Goal: Task Accomplishment & Management: Manage account settings

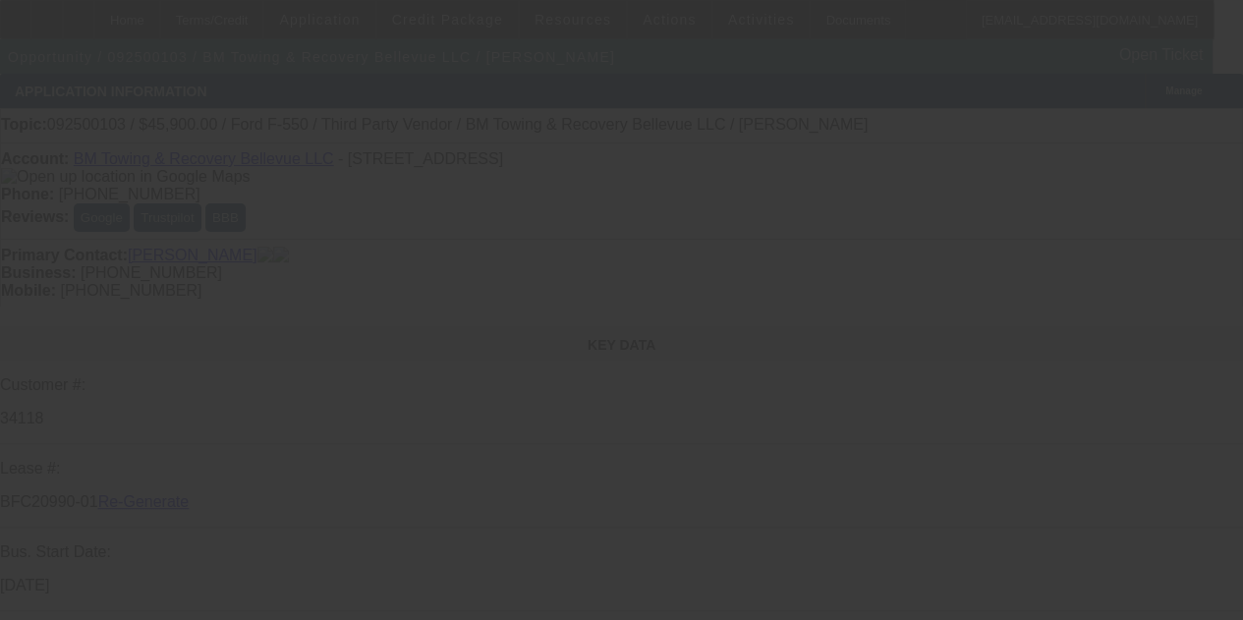
select select "3"
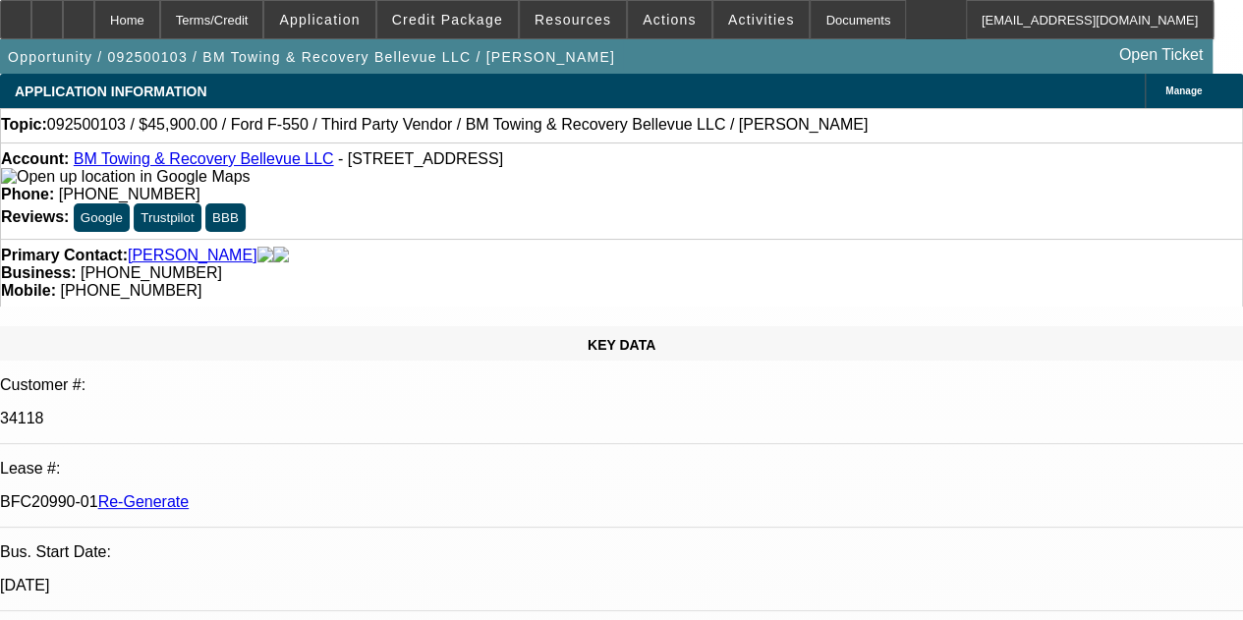
select select "0.15"
select select "2"
select select "0.1"
select select "4"
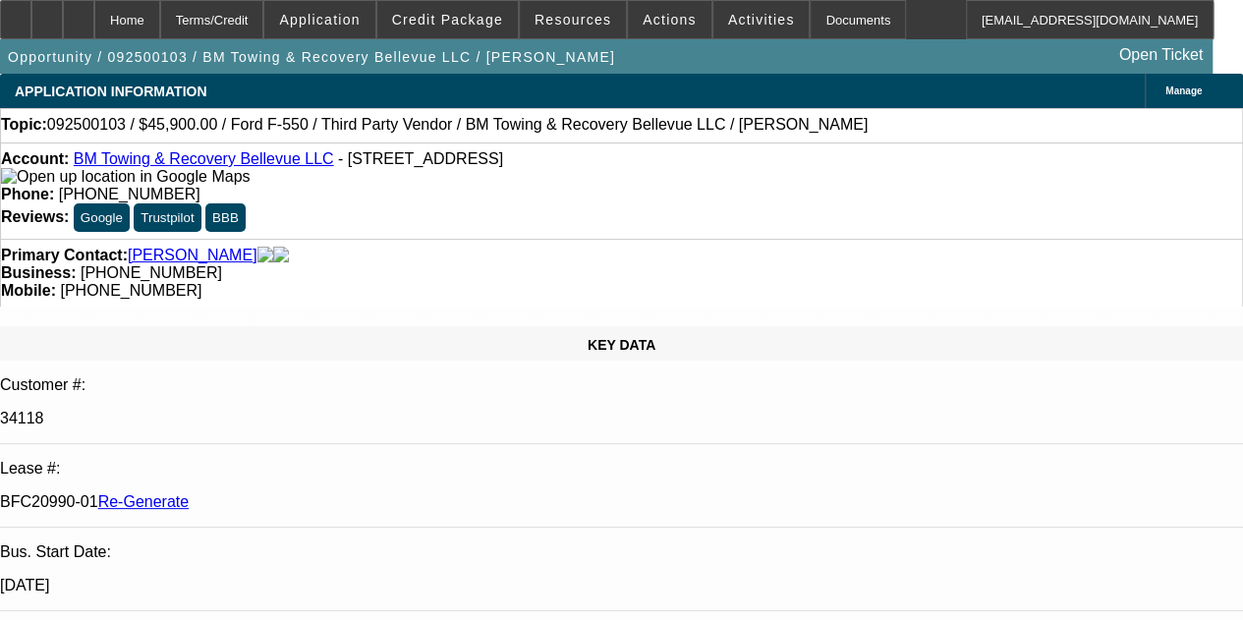
click at [816, 18] on div "Documents" at bounding box center [857, 19] width 96 height 39
click at [568, 15] on span "Resources" at bounding box center [572, 20] width 77 height 16
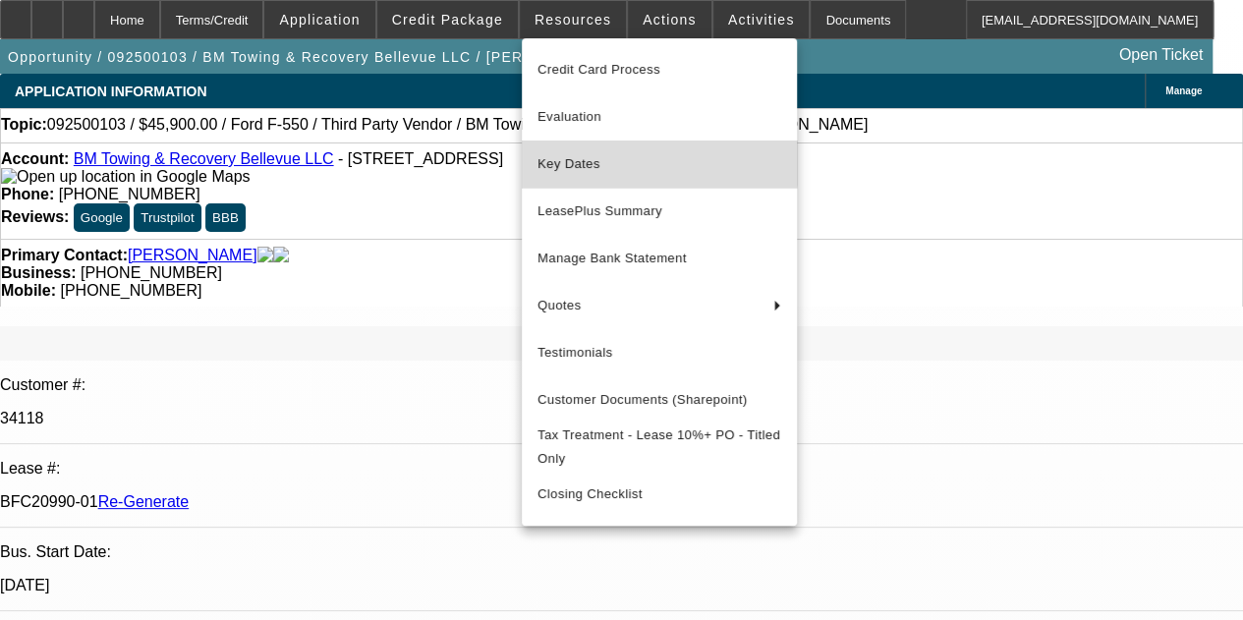
click at [580, 154] on span "Key Dates" at bounding box center [659, 164] width 244 height 24
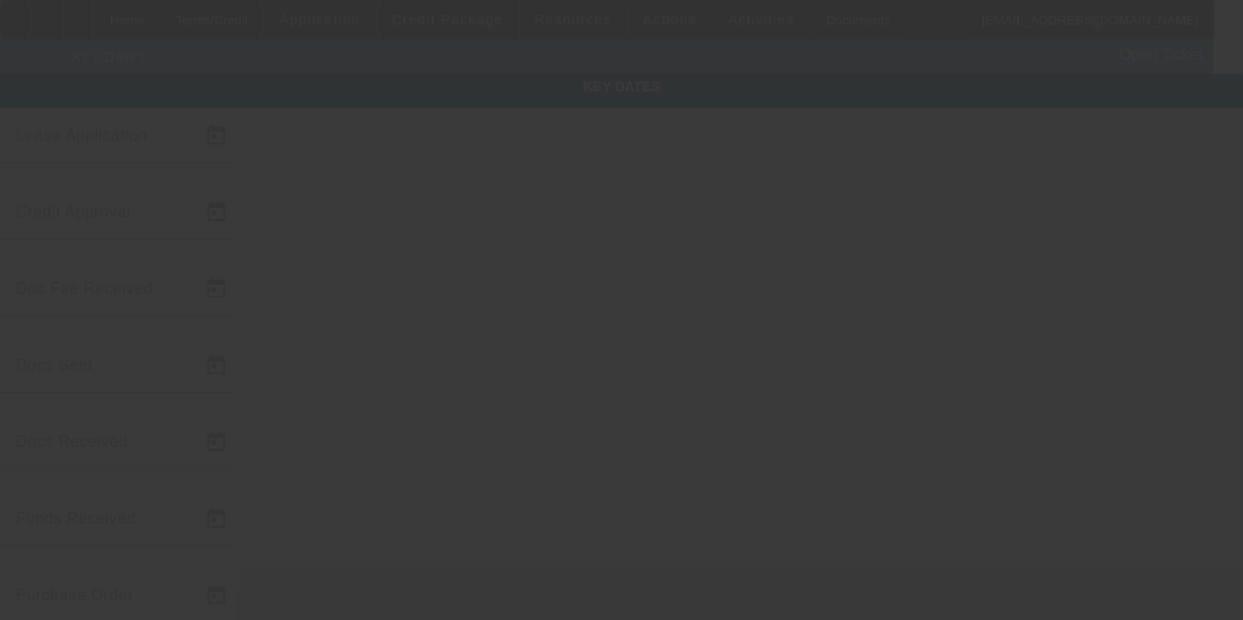
type input "[DATE]"
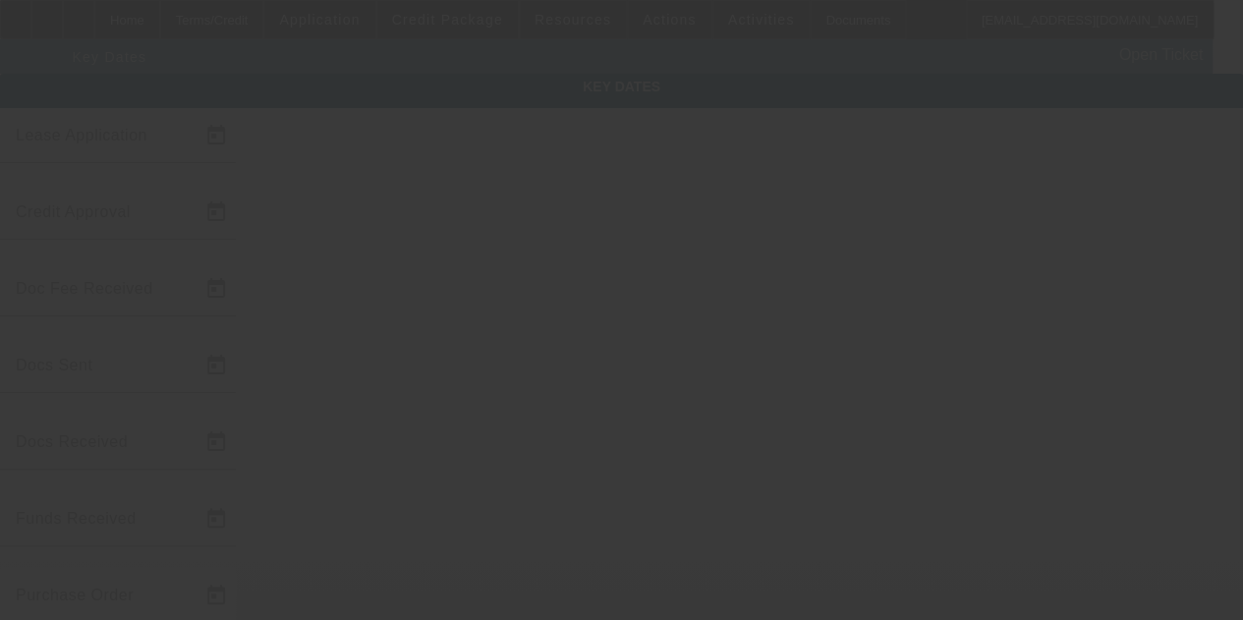
type input "[DATE]"
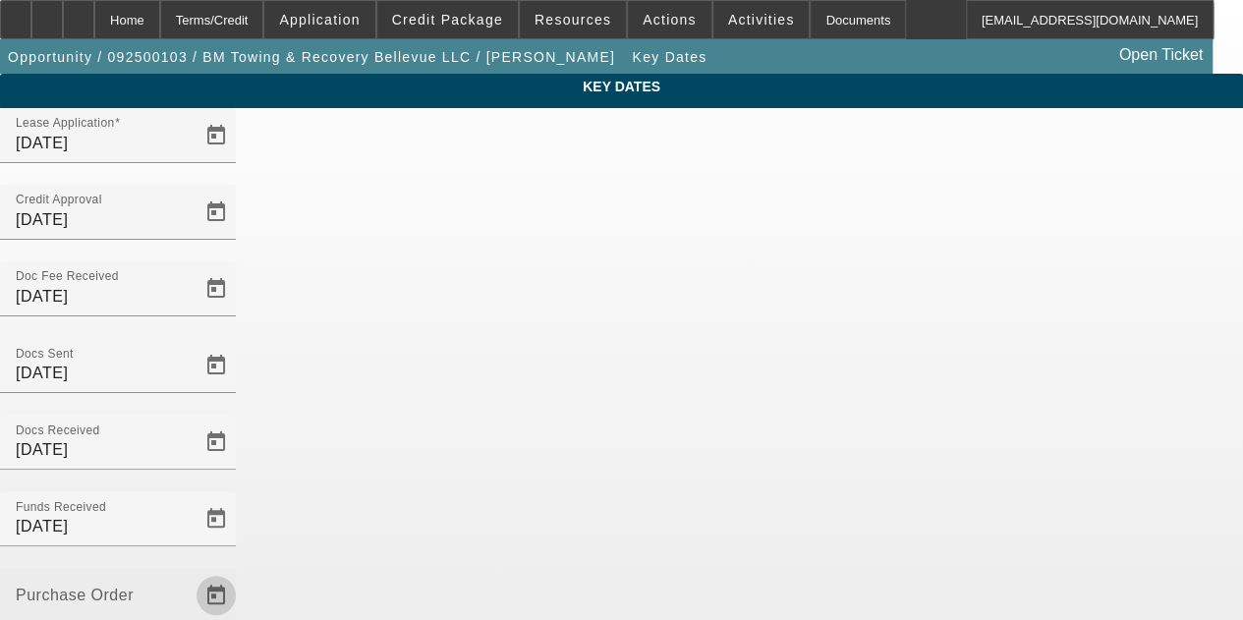
click at [240, 572] on span "Open calendar" at bounding box center [216, 595] width 47 height 47
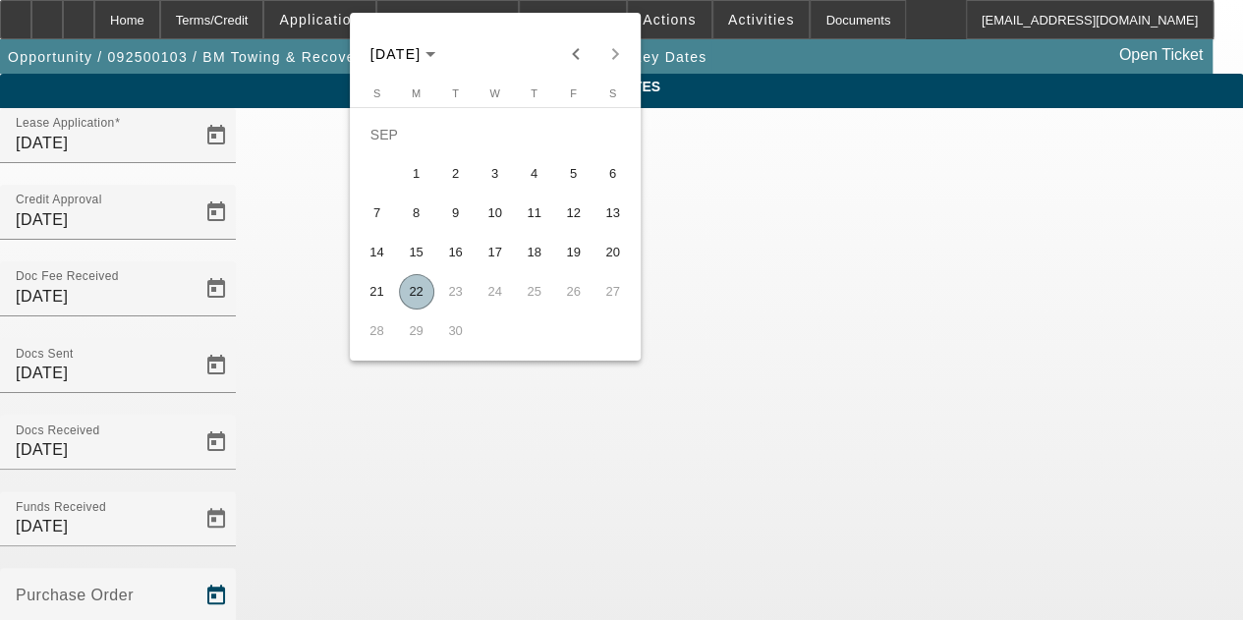
click at [411, 288] on span "22" at bounding box center [416, 291] width 35 height 35
type input "[DATE]"
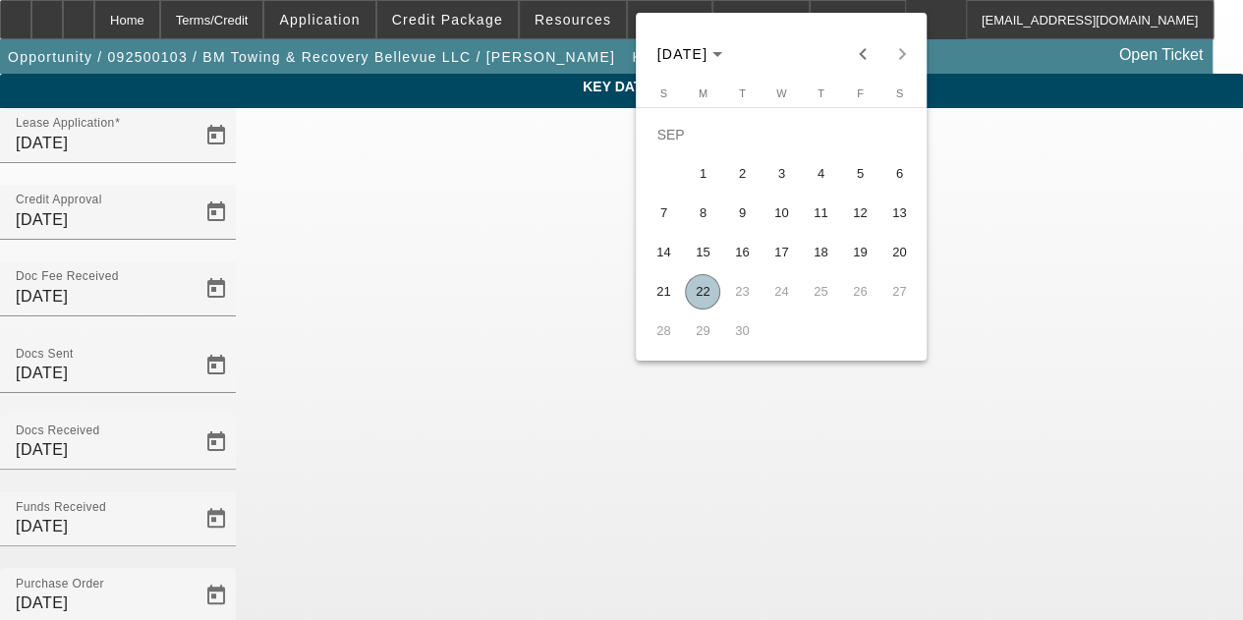
click at [694, 294] on span "22" at bounding box center [702, 291] width 35 height 35
type input "[DATE]"
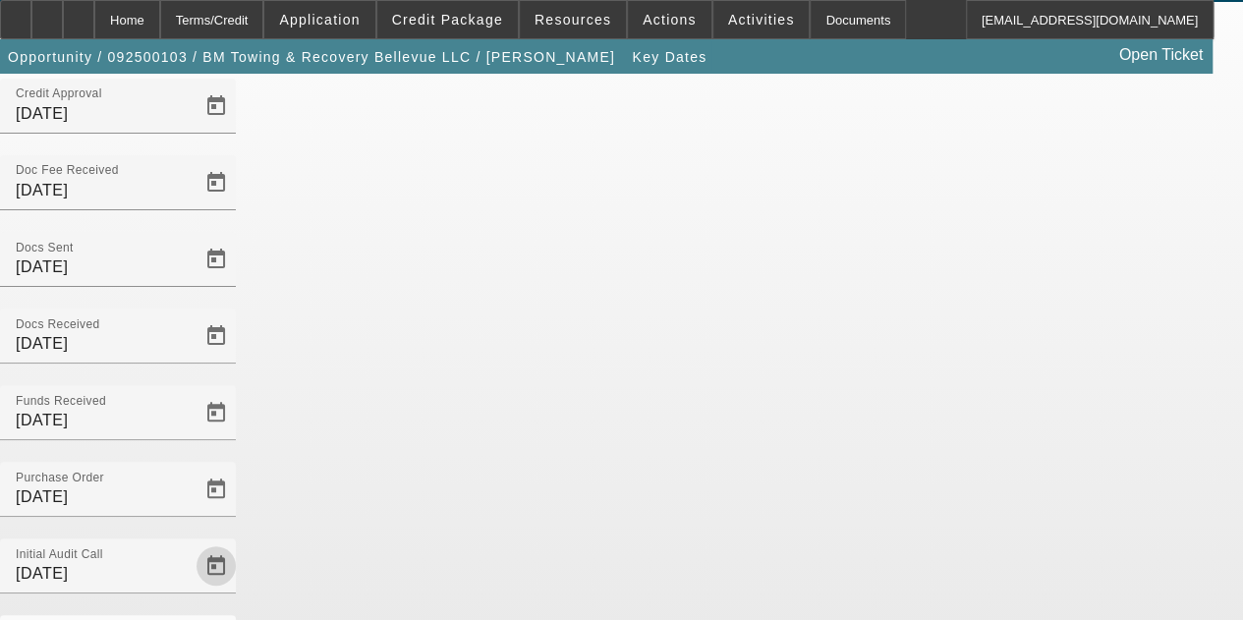
scroll to position [128, 0]
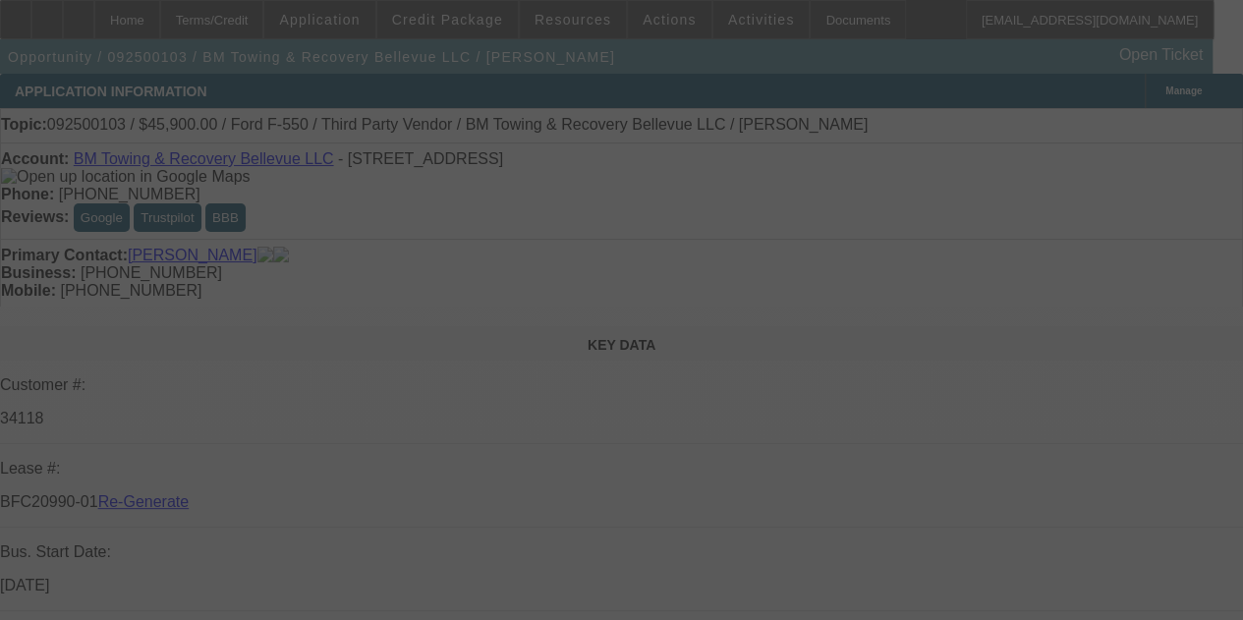
select select "3"
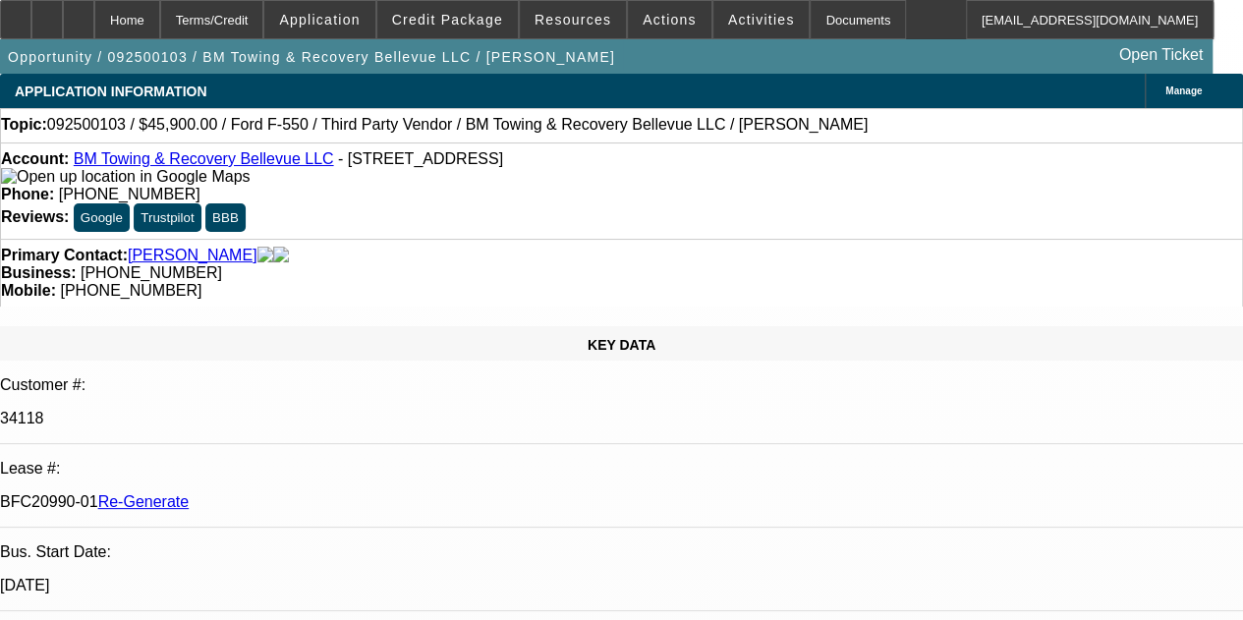
select select "0.15"
select select "2"
select select "0.1"
select select "4"
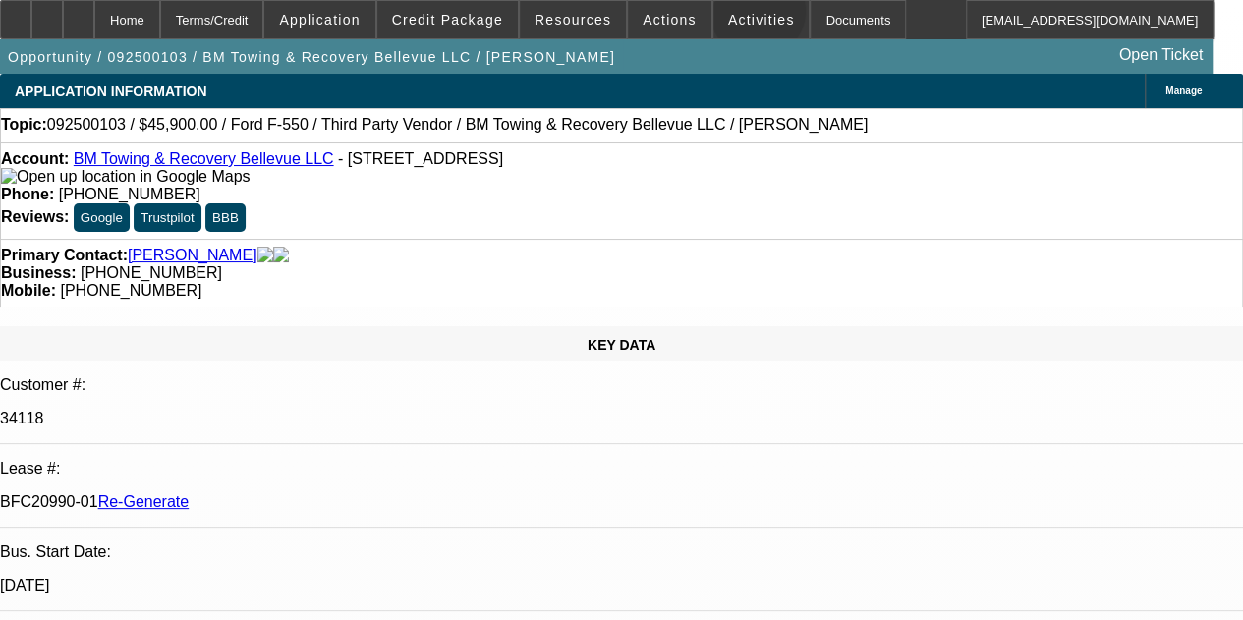
click at [731, 16] on span "Activities" at bounding box center [761, 20] width 67 height 16
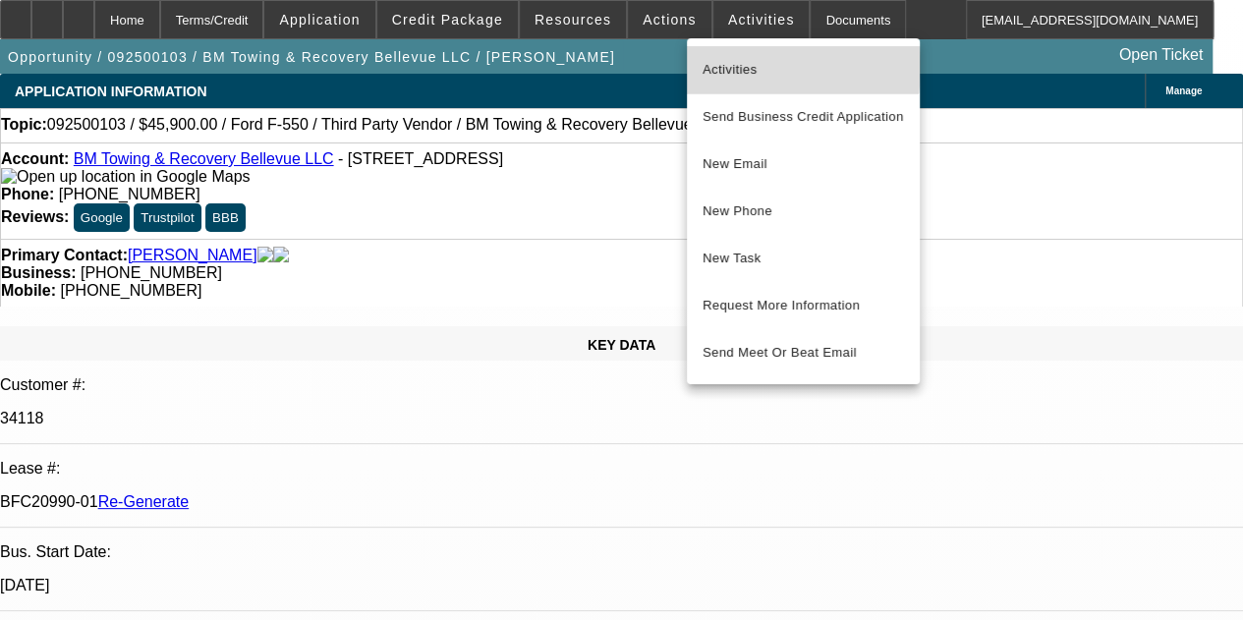
click at [721, 66] on span "Activities" at bounding box center [802, 70] width 201 height 24
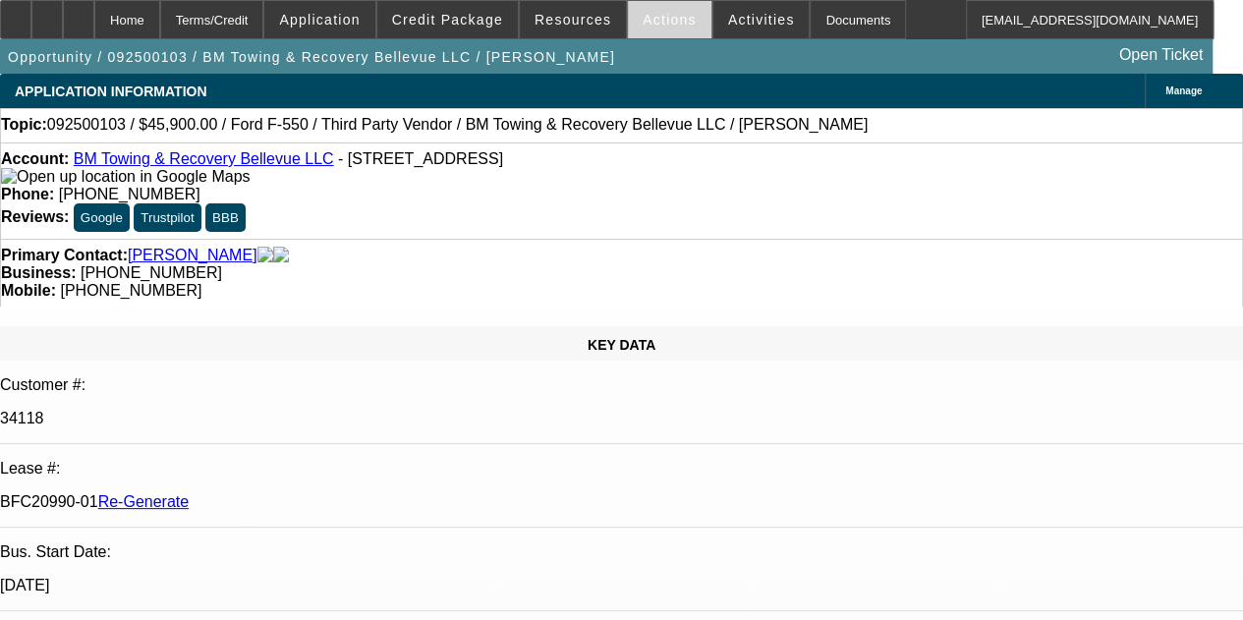
click at [648, 18] on span "Actions" at bounding box center [669, 20] width 54 height 16
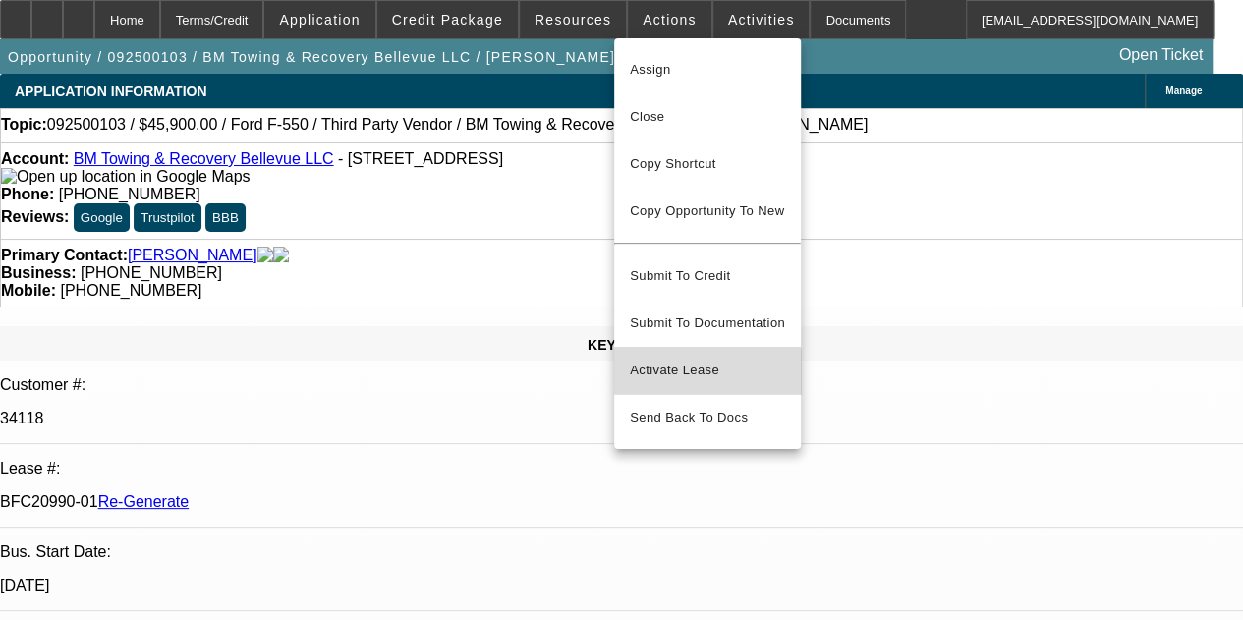
click at [683, 372] on button "Activate Lease" at bounding box center [707, 370] width 187 height 47
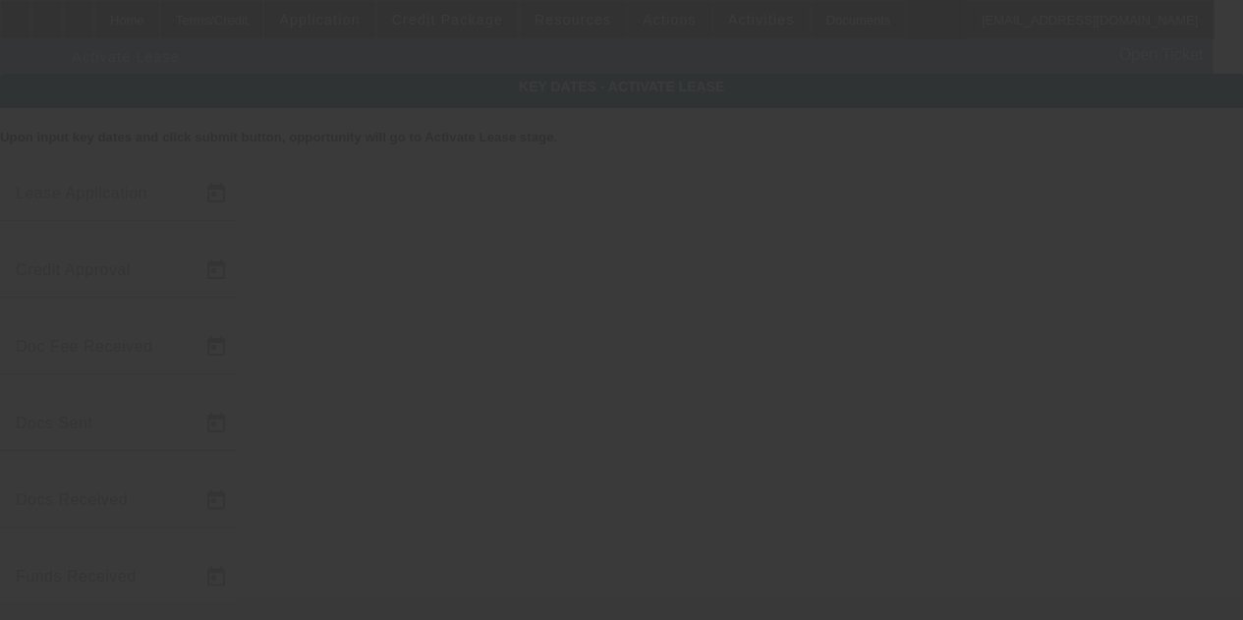
type input "[DATE]"
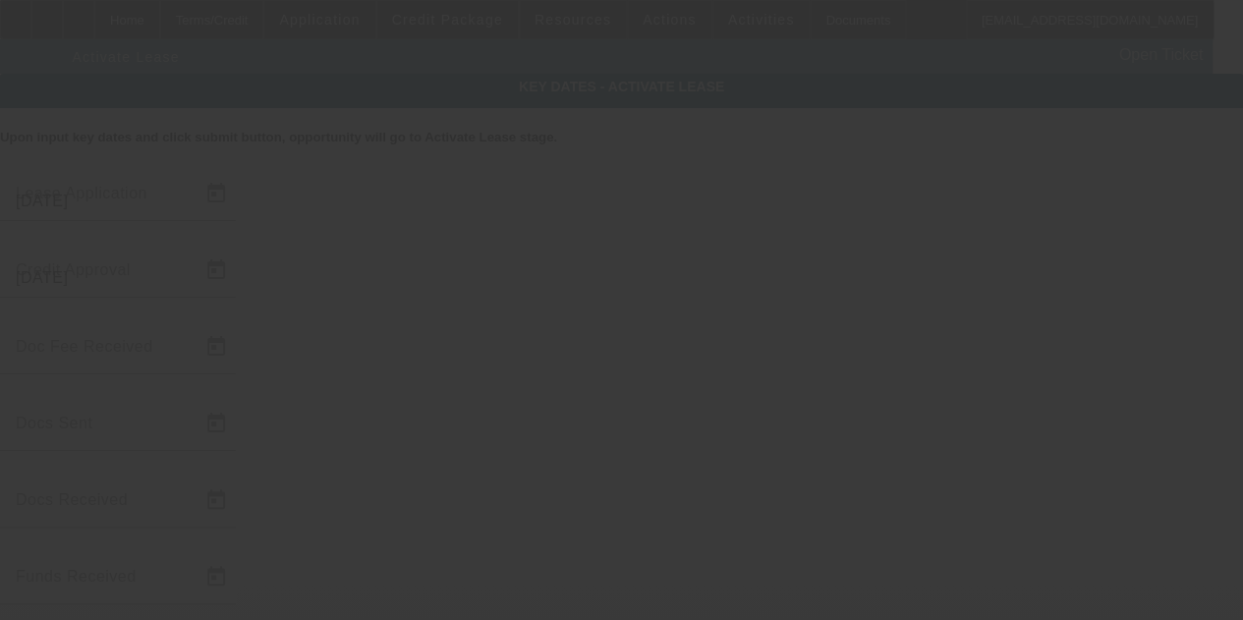
type input "[DATE]"
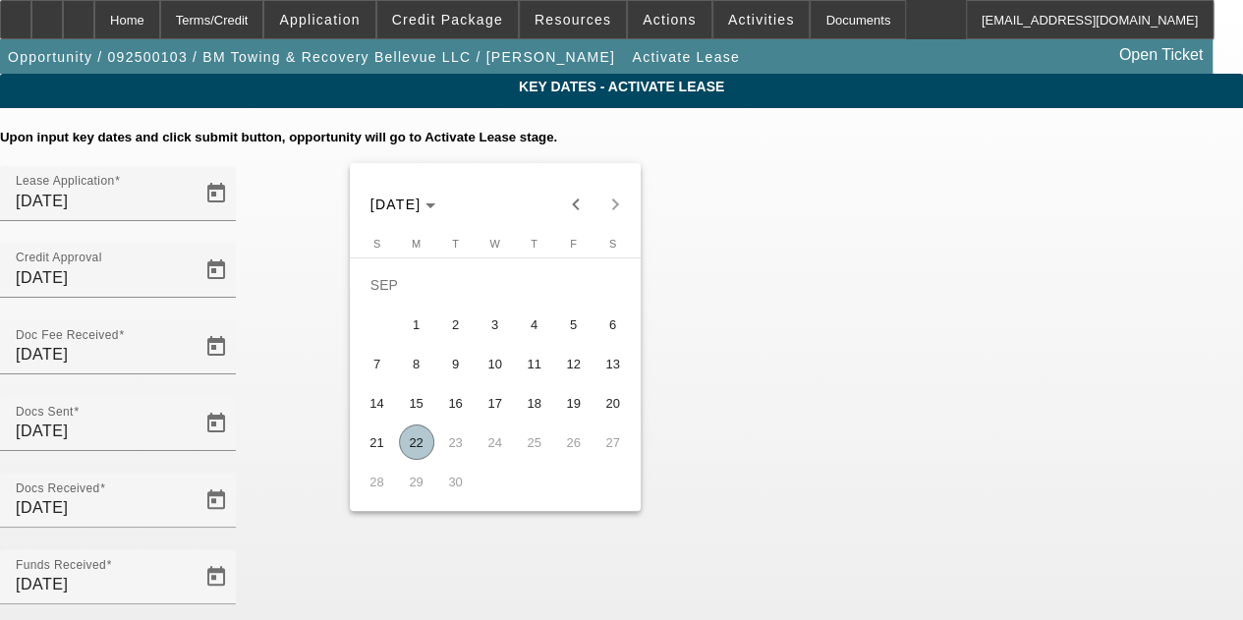
click at [411, 446] on span "22" at bounding box center [416, 441] width 35 height 35
type input "[DATE]"
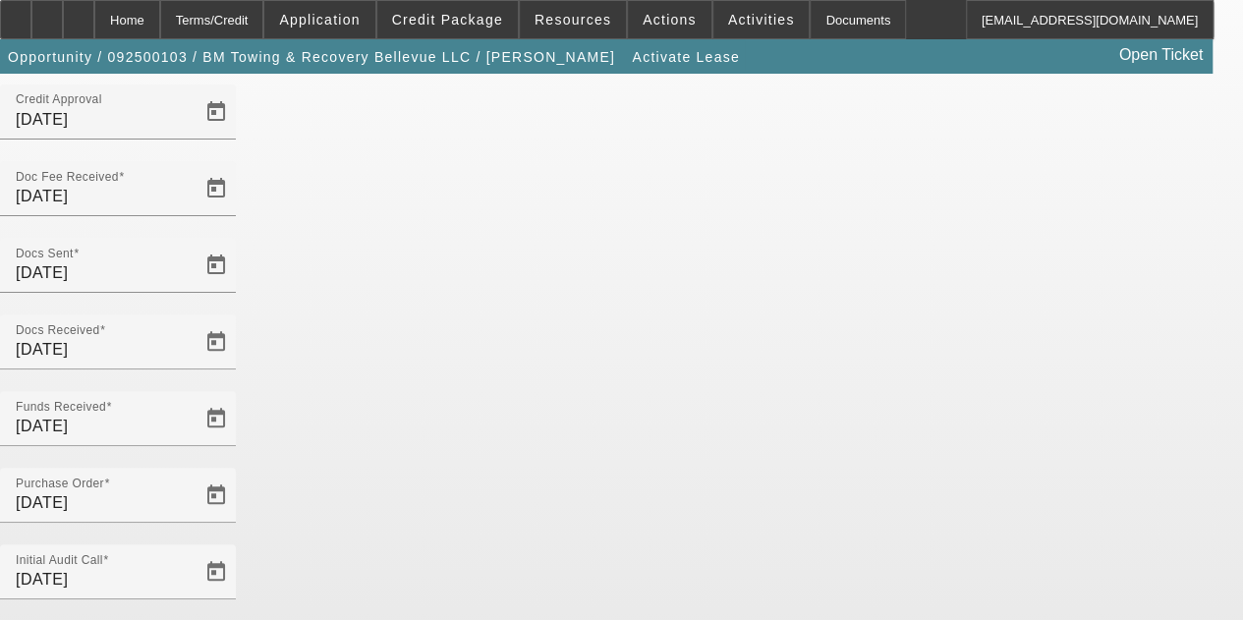
scroll to position [167, 0]
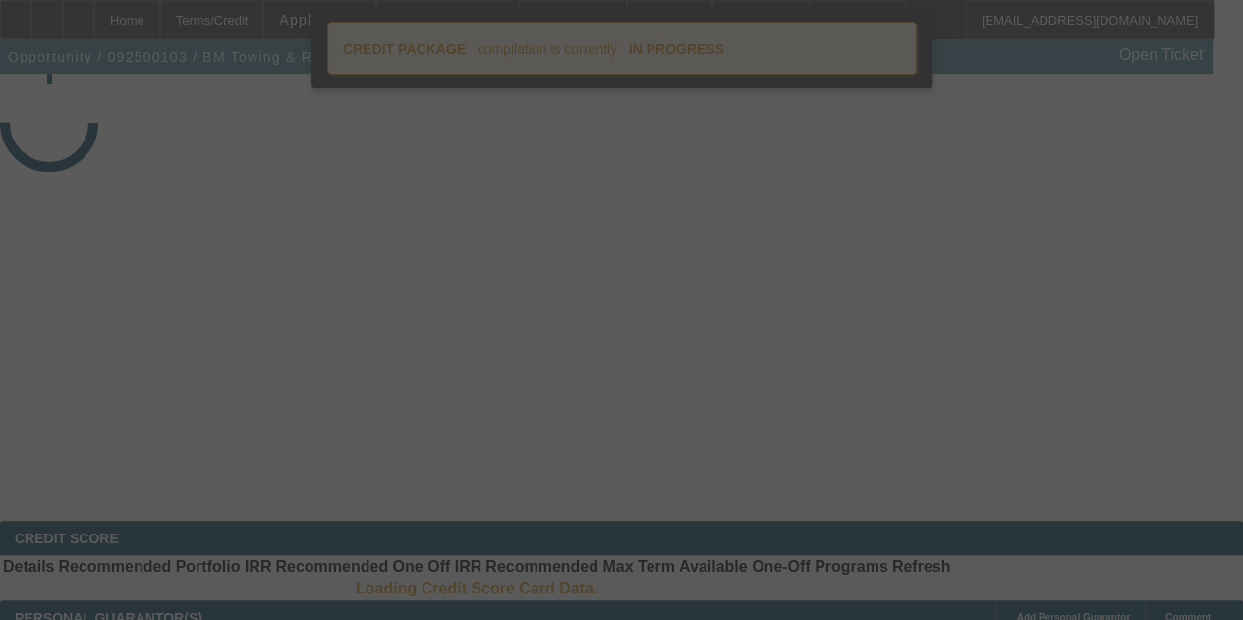
select select "4"
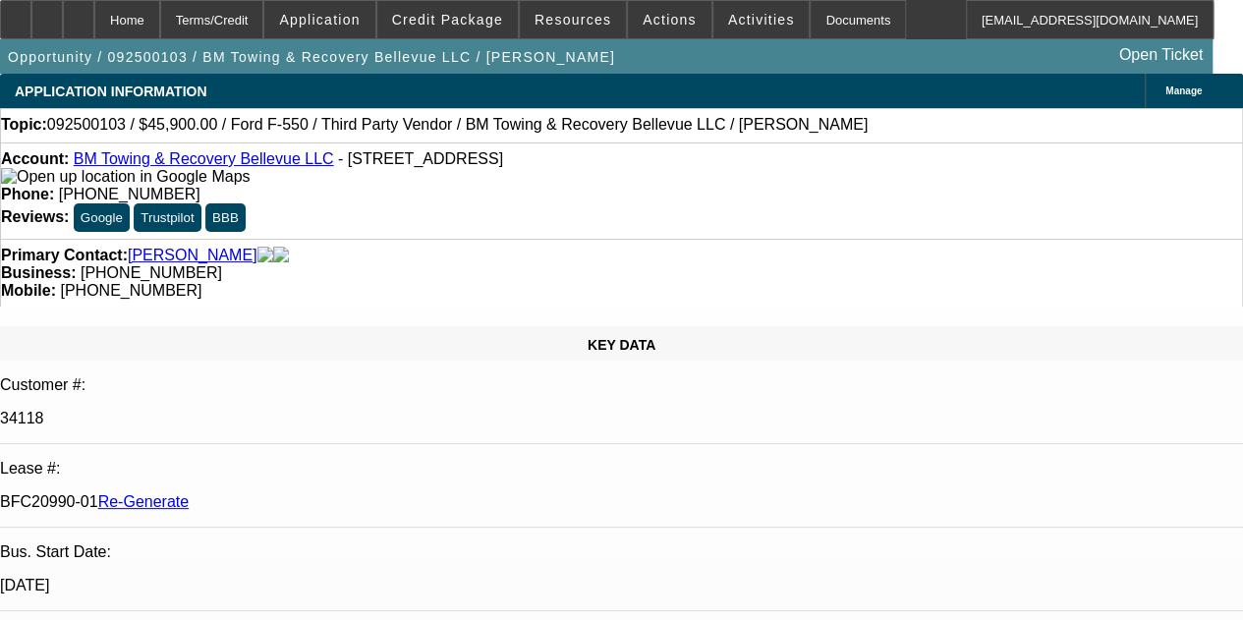
select select "0.15"
select select "2"
select select "0.1"
select select "4"
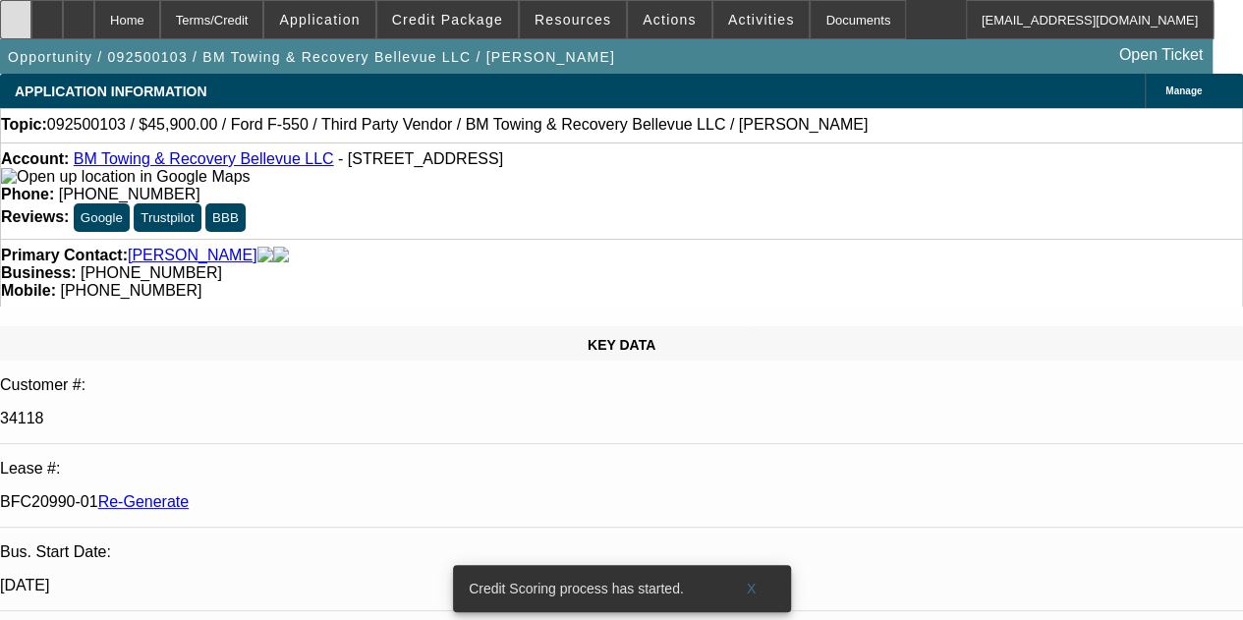
click at [16, 13] on icon at bounding box center [16, 13] width 0 height 0
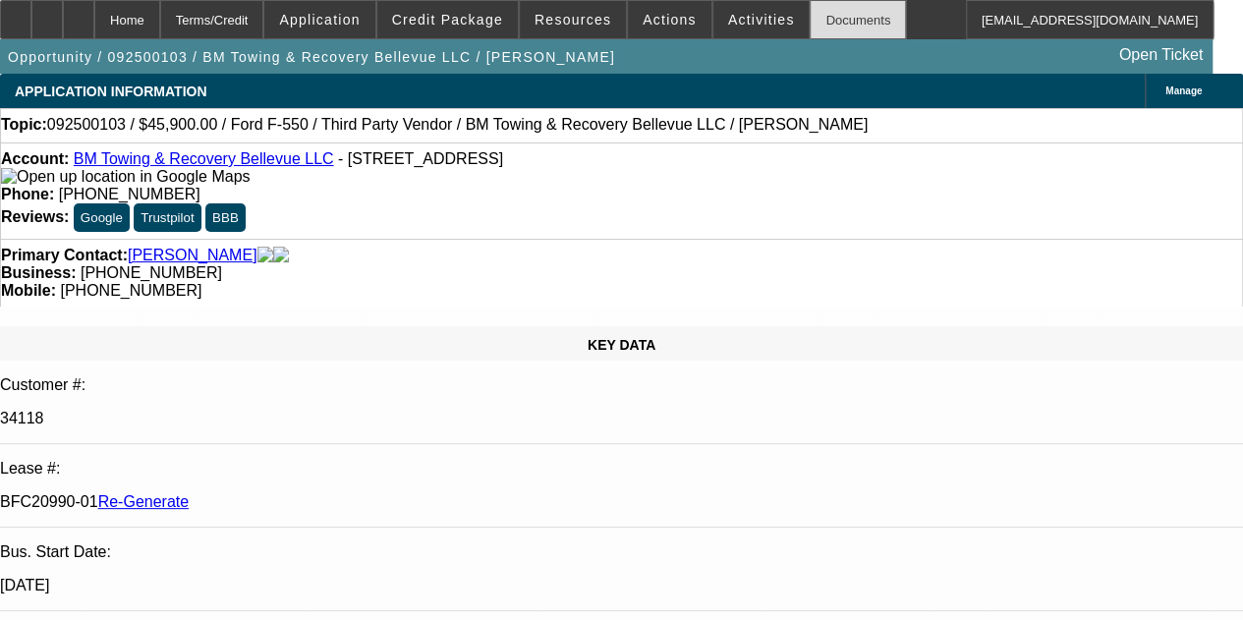
click at [813, 17] on div "Documents" at bounding box center [857, 19] width 96 height 39
click at [841, 25] on div "Documents" at bounding box center [857, 19] width 96 height 39
